Goal: Navigation & Orientation: Find specific page/section

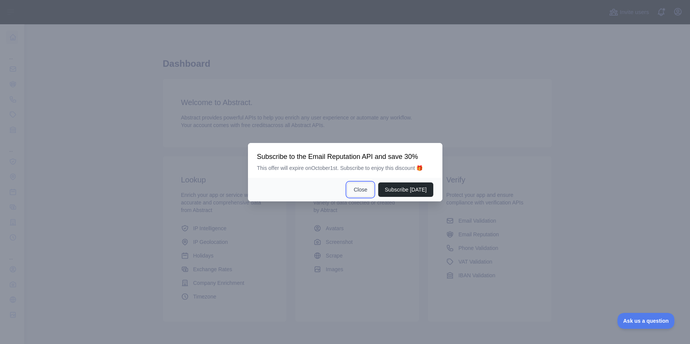
click at [361, 197] on button "Close" at bounding box center [360, 190] width 27 height 14
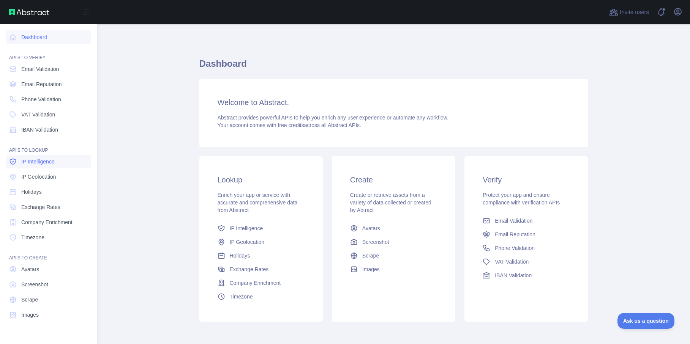
click at [57, 160] on link "IP Intelligence" at bounding box center [48, 162] width 85 height 14
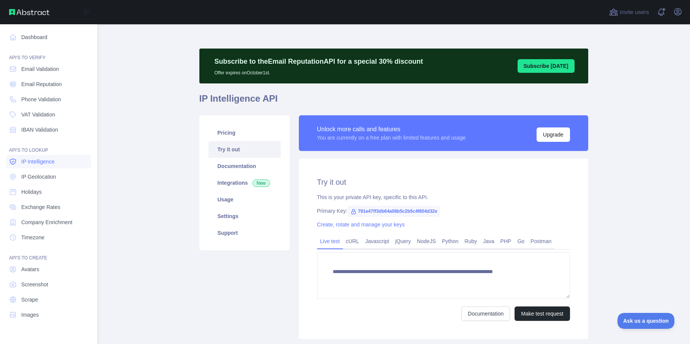
type textarea "**********"
click at [43, 96] on span "Phone Validation" at bounding box center [41, 100] width 40 height 8
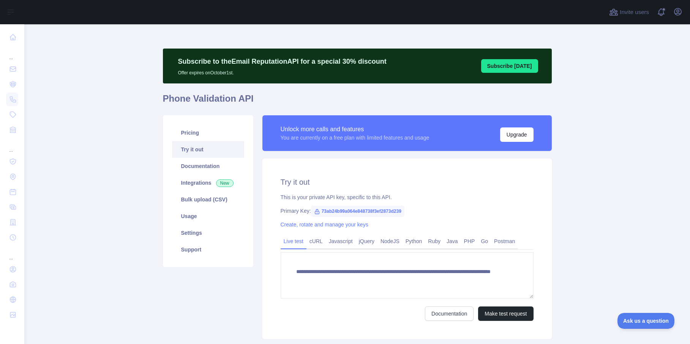
click at [366, 209] on span "73ab24b99a064e848738f3ef2873d239" at bounding box center [357, 211] width 93 height 11
copy span "73ab24b99a064e848738f3ef2873d239"
